Goal: Transaction & Acquisition: Download file/media

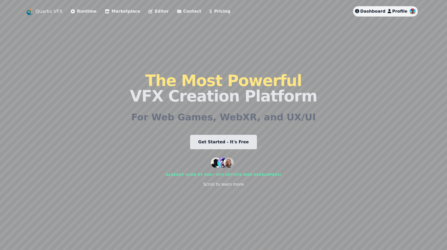
click at [122, 11] on link "Marketplace" at bounding box center [122, 11] width 35 height 6
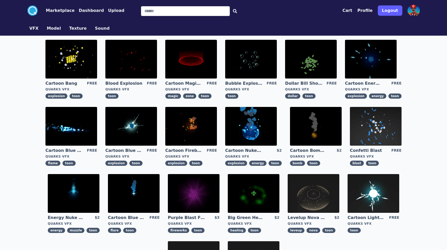
click at [108, 10] on button "Upload" at bounding box center [116, 10] width 16 height 6
click at [73, 29] on button "Texture" at bounding box center [78, 28] width 18 height 6
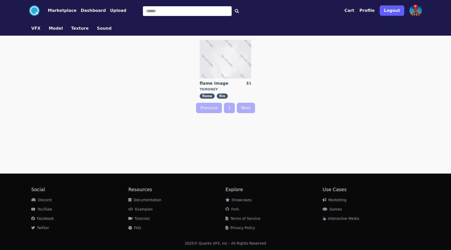
click at [67, 29] on link "Texture" at bounding box center [80, 28] width 26 height 6
click at [211, 83] on link "flame image" at bounding box center [218, 84] width 37 height 6
